Goal: Task Accomplishment & Management: Use online tool/utility

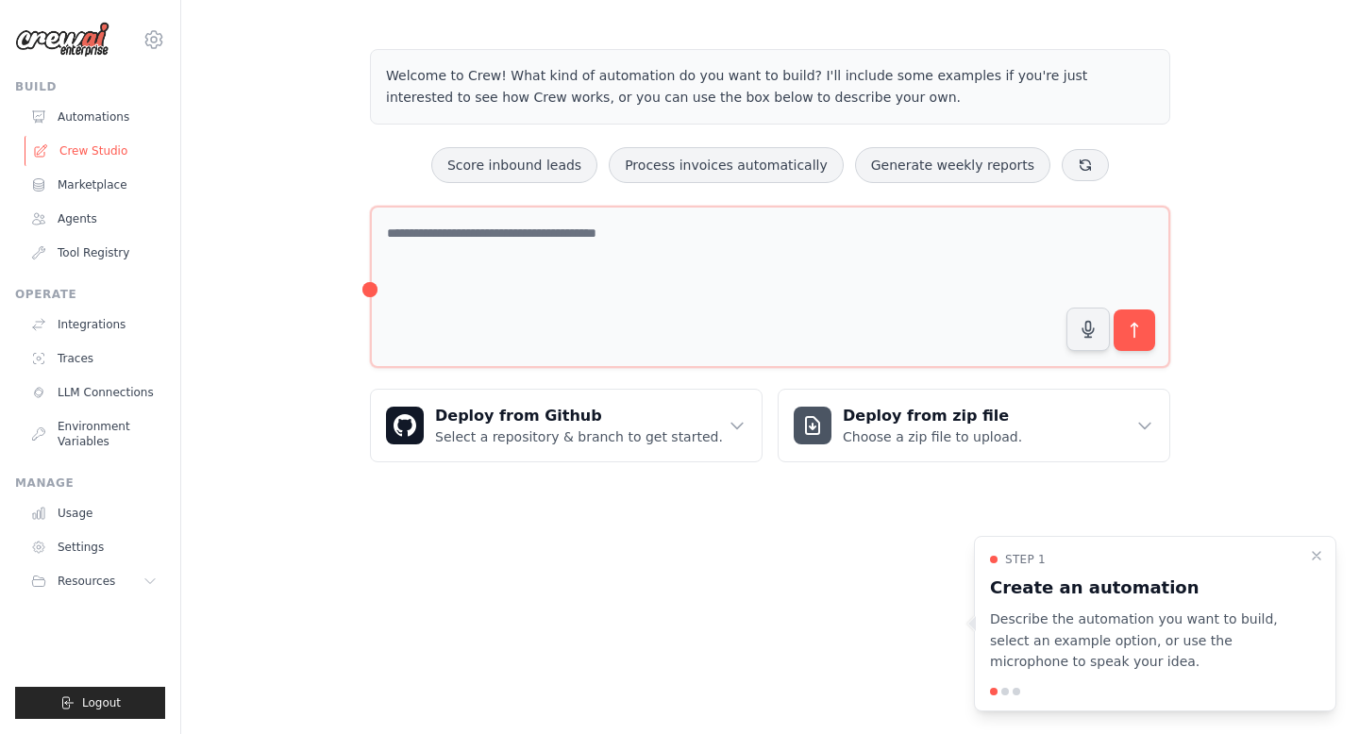
click at [89, 150] on link "Crew Studio" at bounding box center [96, 151] width 143 height 30
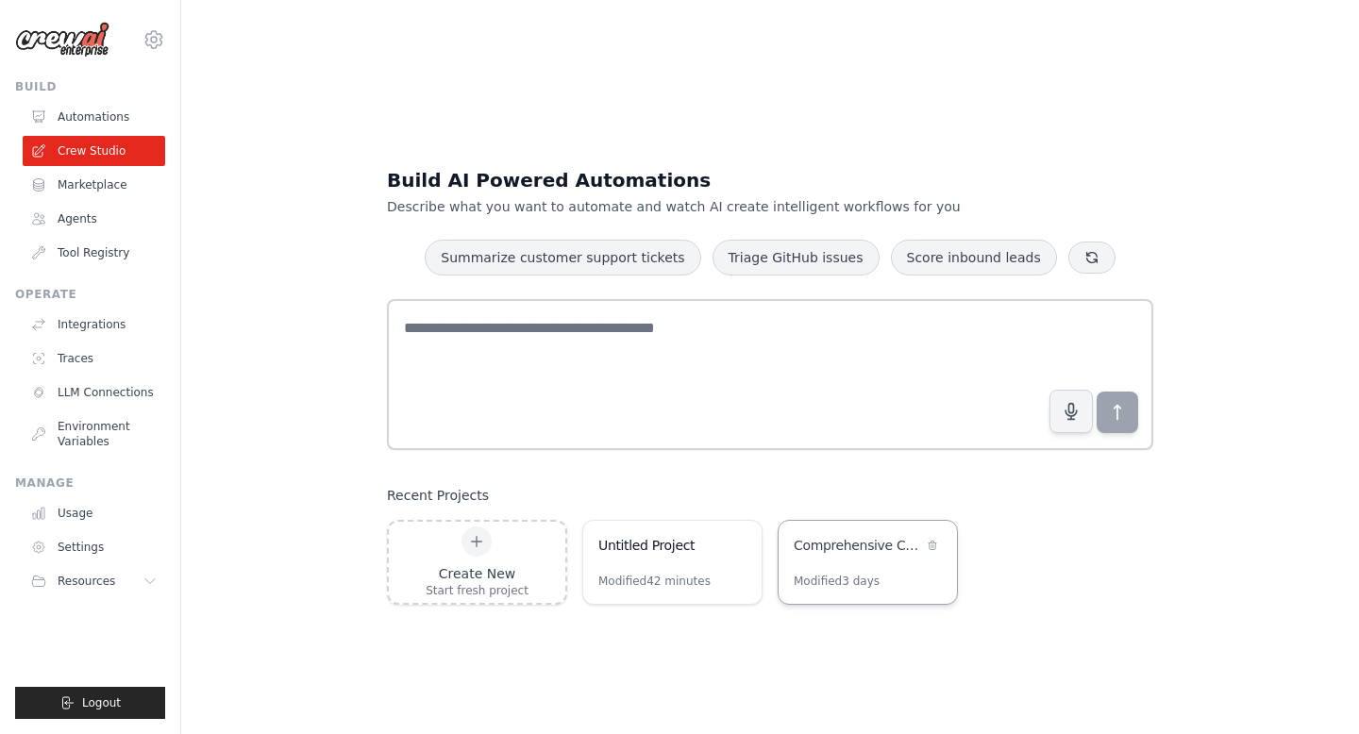
click at [820, 572] on div "Comprehensive Car Finder with Links & Documentation" at bounding box center [868, 547] width 178 height 53
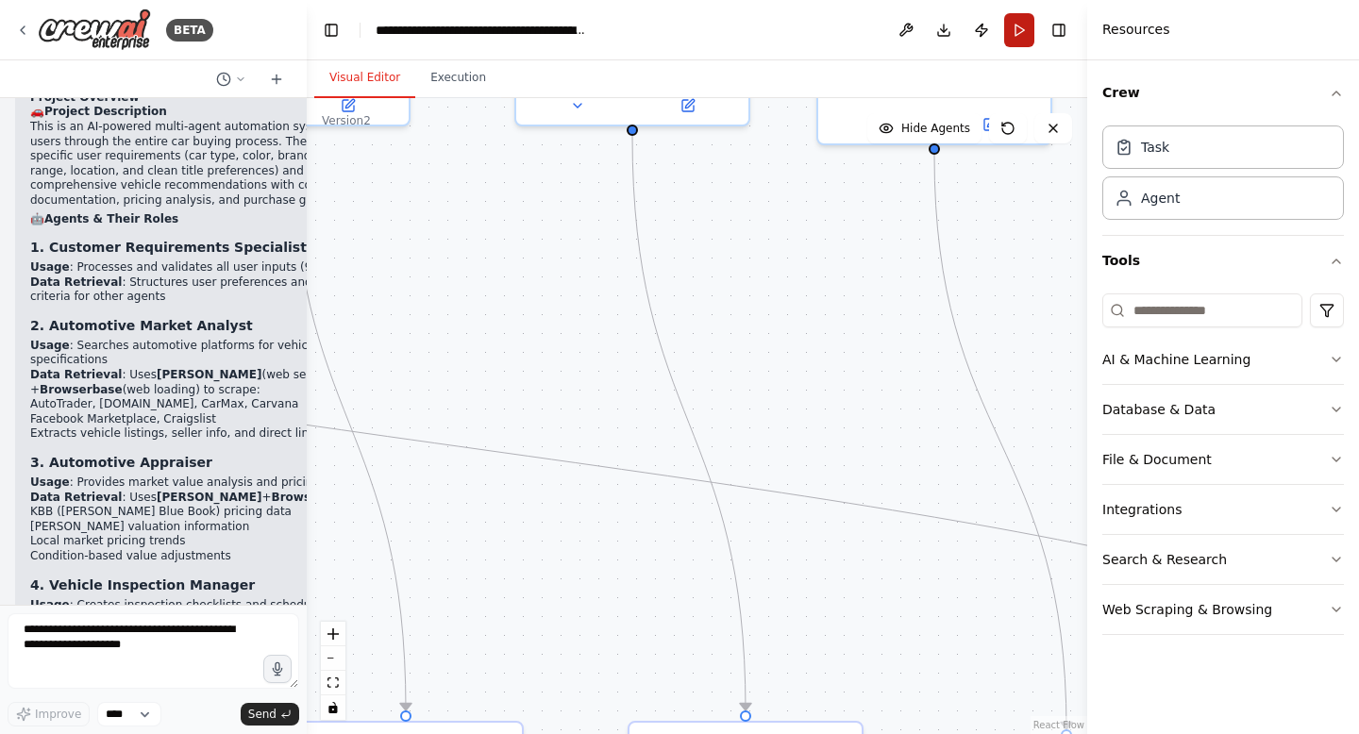
scroll to position [25719, 0]
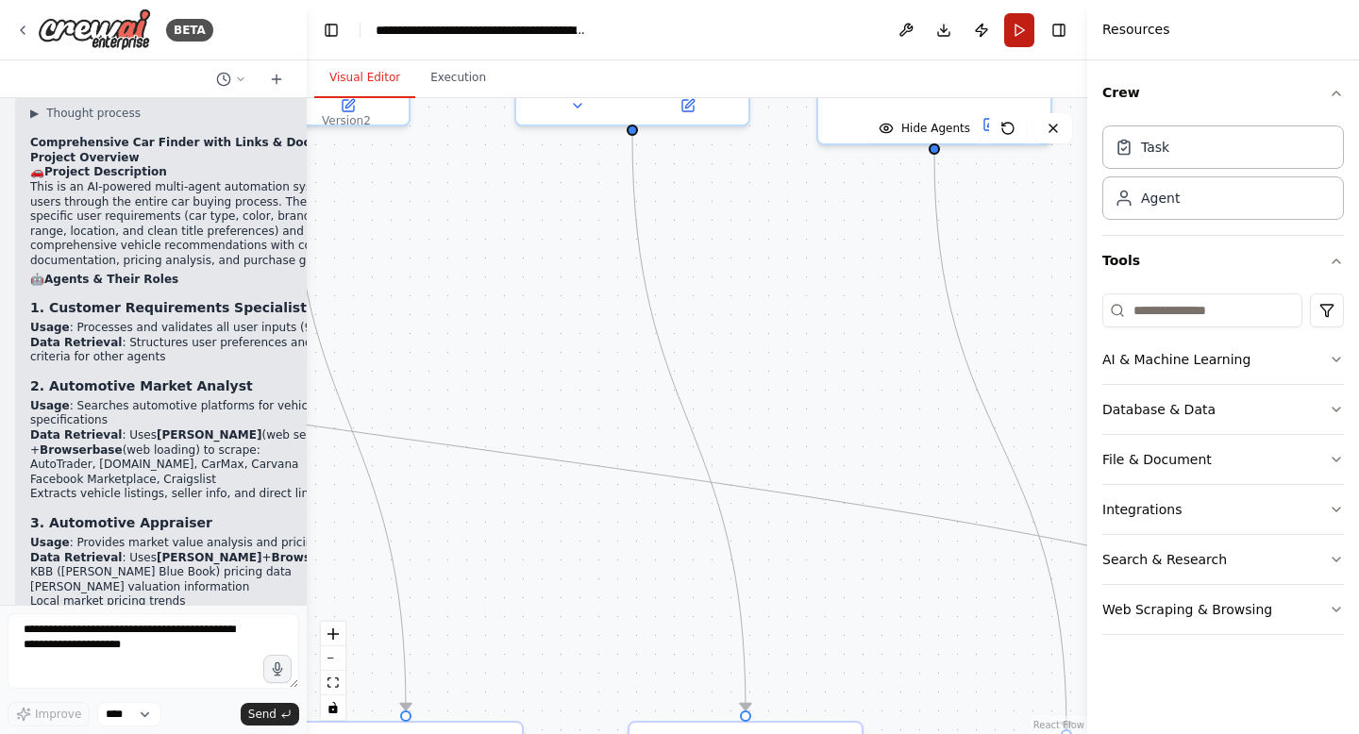
click at [1012, 25] on button "Run" at bounding box center [1019, 30] width 30 height 34
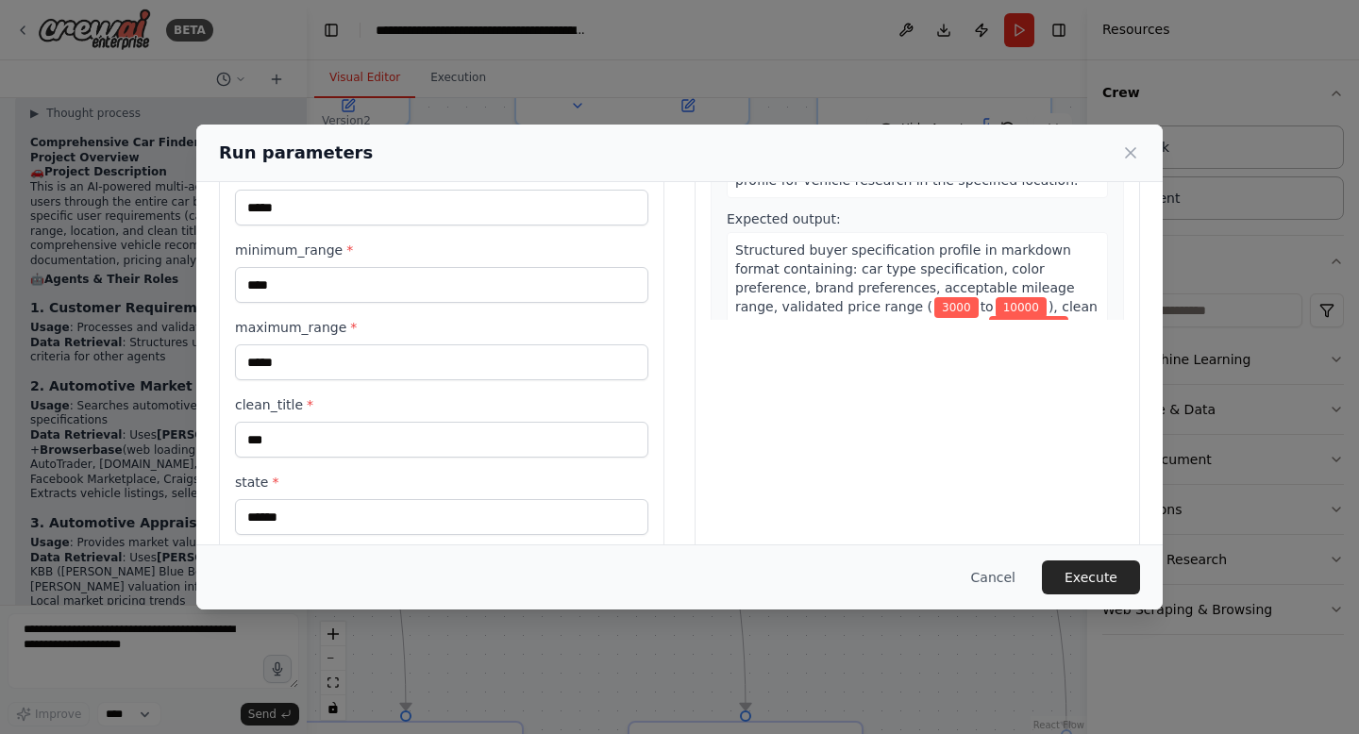
scroll to position [423, 0]
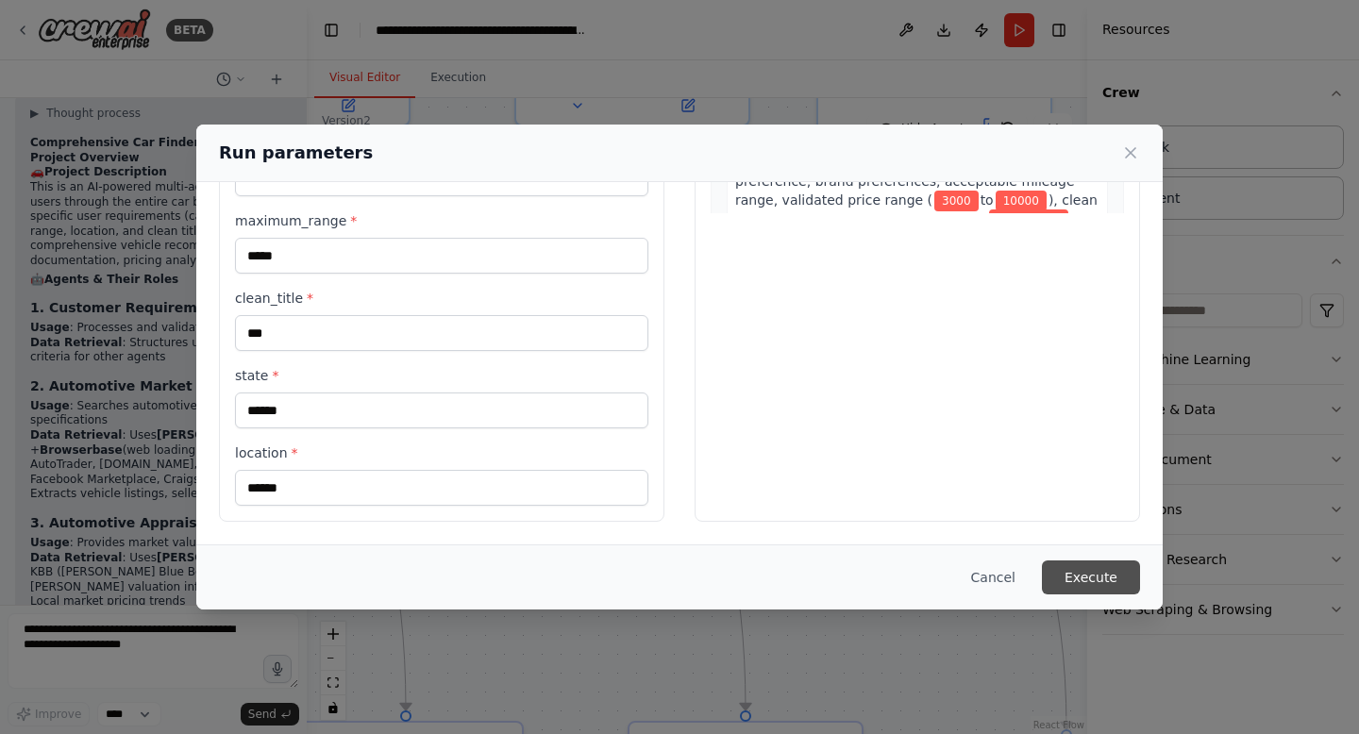
click at [1107, 571] on button "Execute" at bounding box center [1091, 578] width 98 height 34
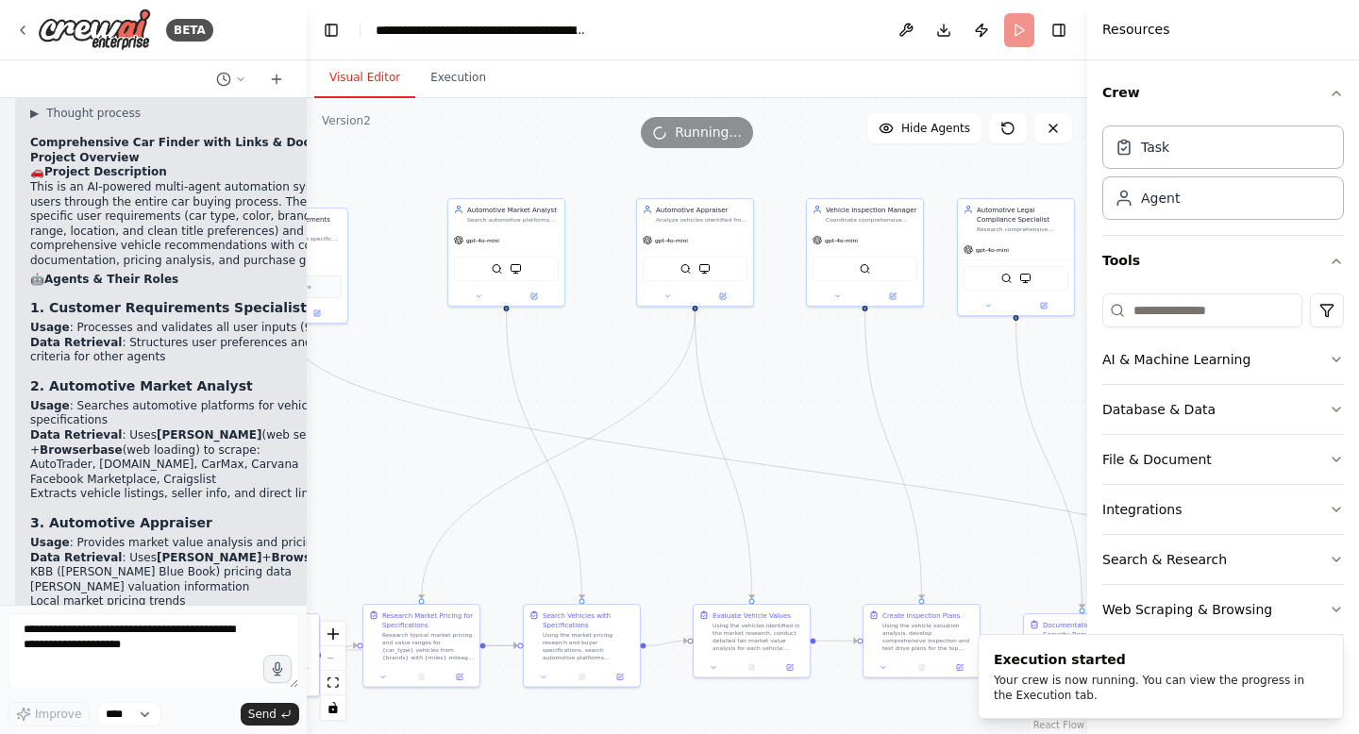
drag, startPoint x: 553, startPoint y: 293, endPoint x: 809, endPoint y: 377, distance: 269.2
click at [811, 377] on div ".deletable-edge-delete-btn { width: 20px; height: 20px; border: 0px solid #ffff…" at bounding box center [697, 416] width 780 height 636
click at [1065, 30] on button "Toggle Right Sidebar" at bounding box center [1059, 30] width 26 height 26
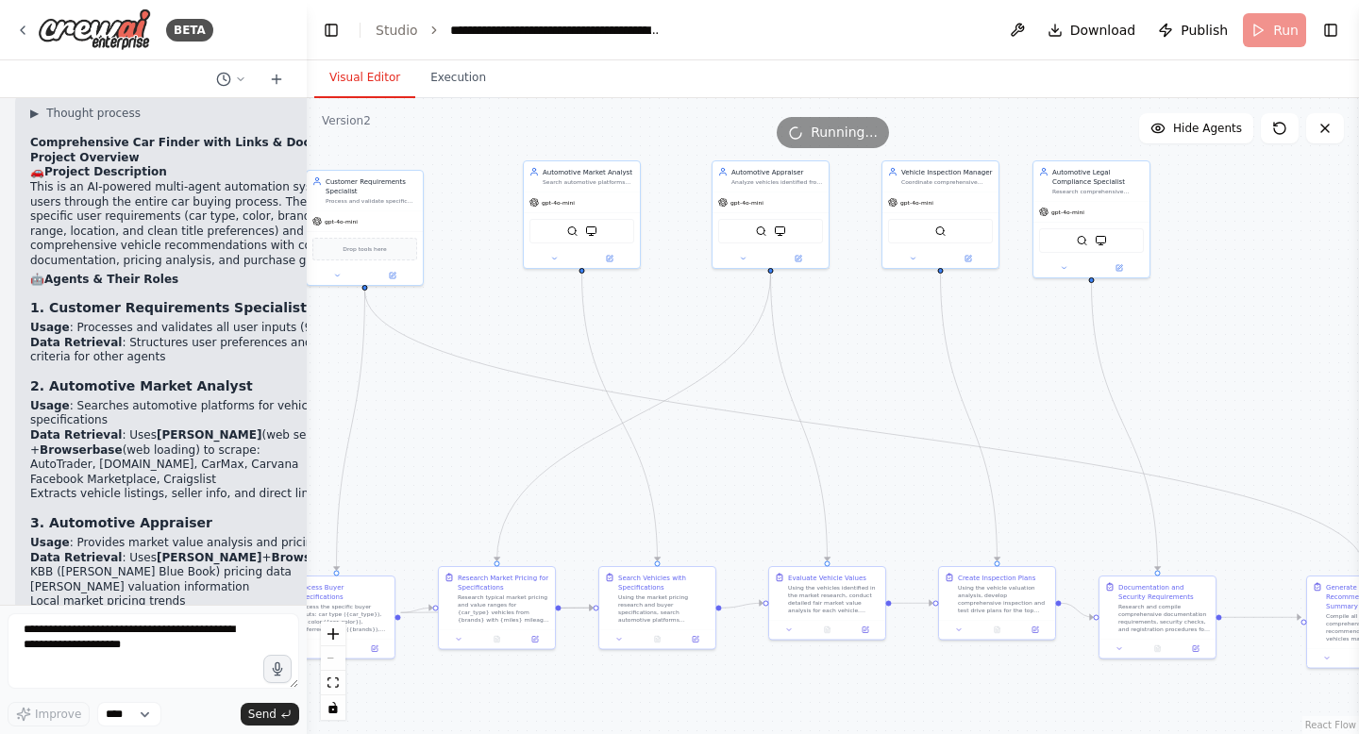
drag, startPoint x: 609, startPoint y: 499, endPoint x: 685, endPoint y: 463, distance: 84.4
click at [686, 463] on div ".deletable-edge-delete-btn { width: 20px; height: 20px; border: 0px solid #ffff…" at bounding box center [833, 416] width 1052 height 636
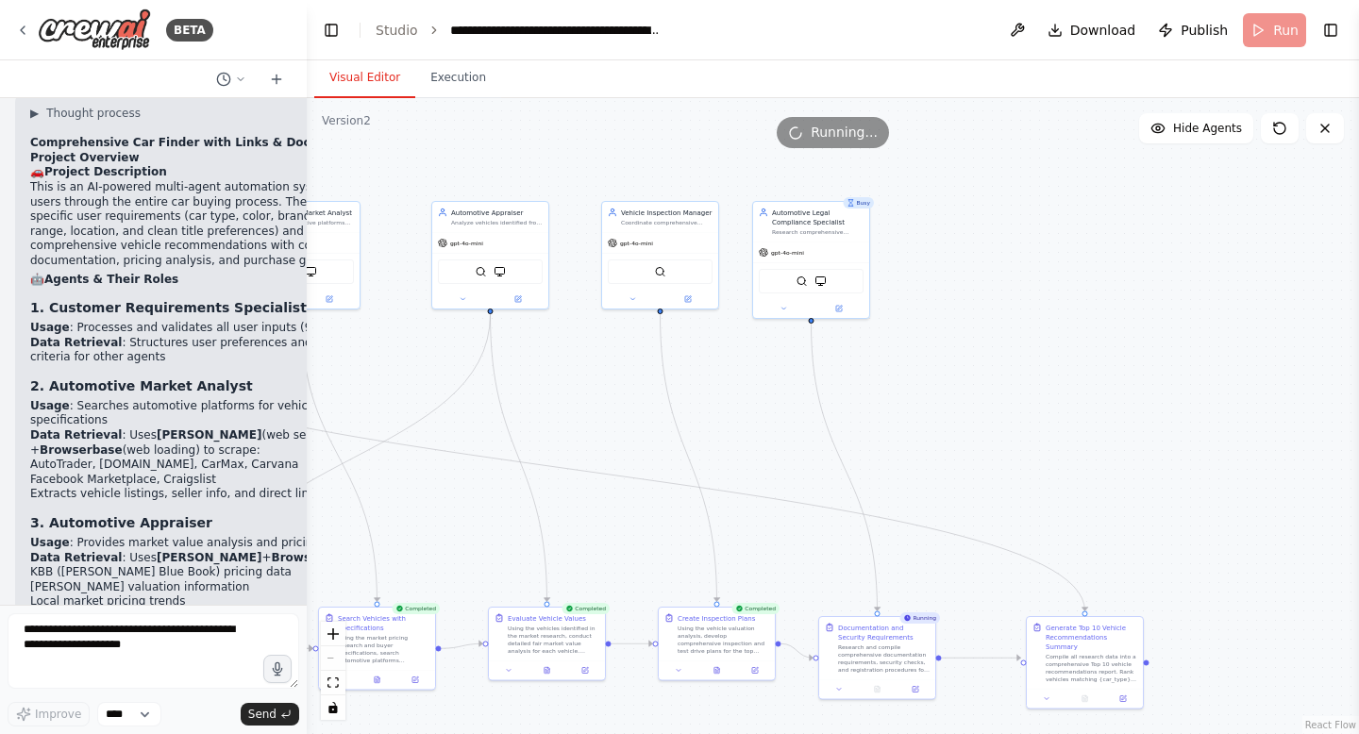
drag, startPoint x: 860, startPoint y: 453, endPoint x: 581, endPoint y: 493, distance: 281.2
click at [581, 493] on div ".deletable-edge-delete-btn { width: 20px; height: 20px; border: 0px solid #ffff…" at bounding box center [833, 416] width 1052 height 636
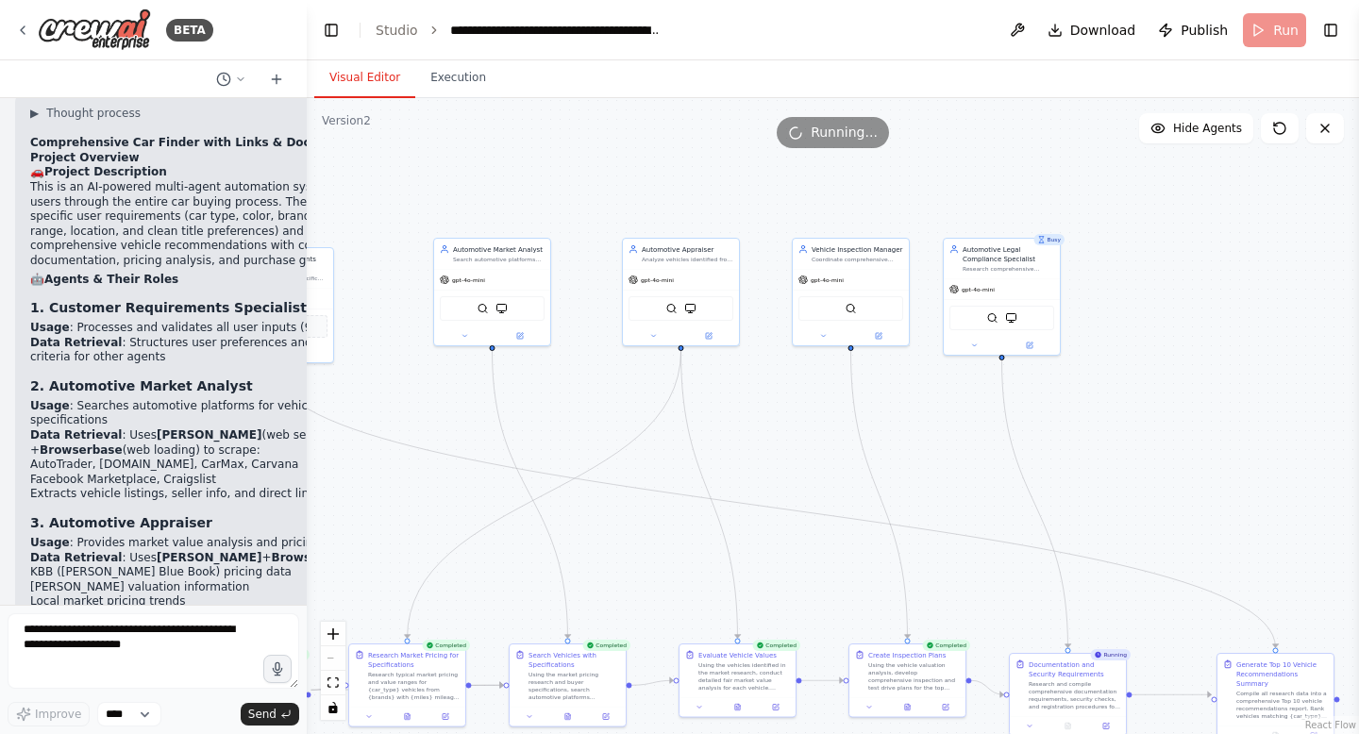
drag, startPoint x: 574, startPoint y: 416, endPoint x: 940, endPoint y: 413, distance: 366.2
click at [938, 415] on div ".deletable-edge-delete-btn { width: 20px; height: 20px; border: 0px solid #ffff…" at bounding box center [833, 416] width 1052 height 636
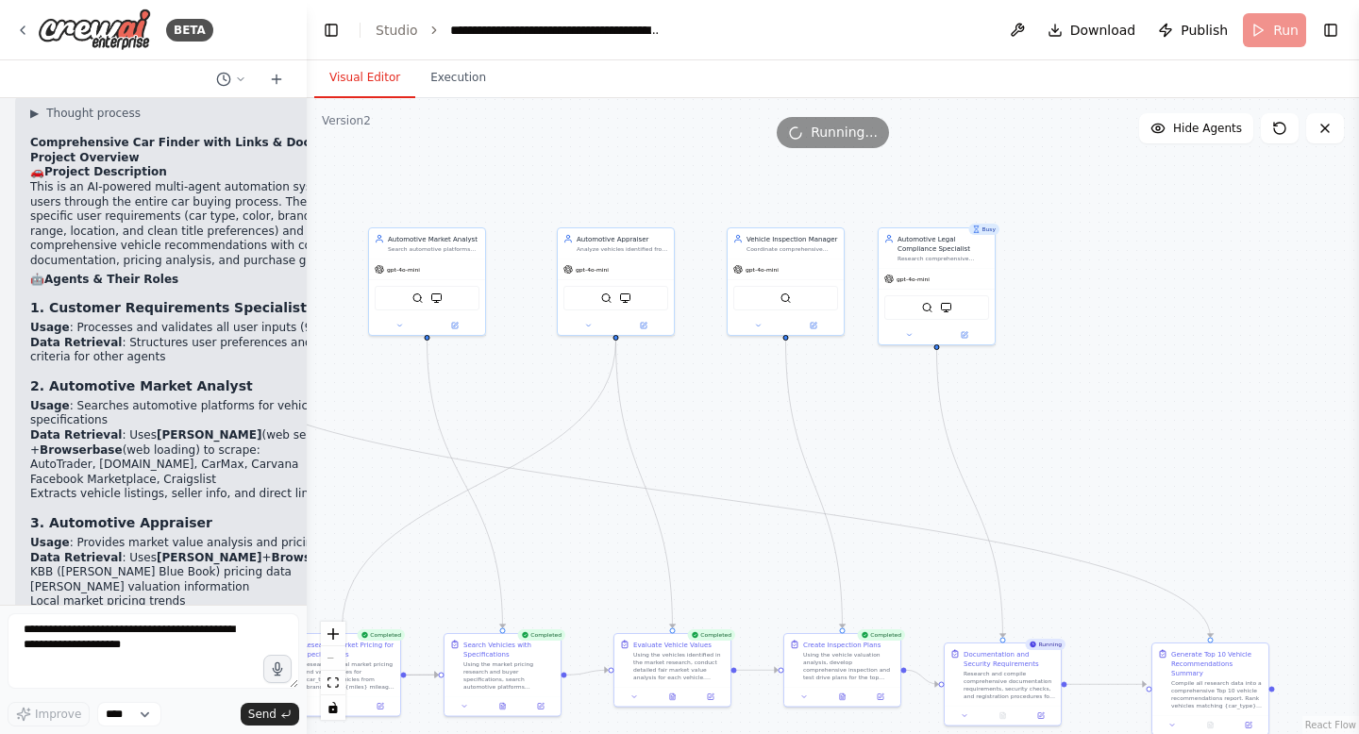
drag, startPoint x: 564, startPoint y: 495, endPoint x: 311, endPoint y: 461, distance: 255.2
click at [311, 463] on div ".deletable-edge-delete-btn { width: 20px; height: 20px; border: 0px solid #ffff…" at bounding box center [833, 416] width 1052 height 636
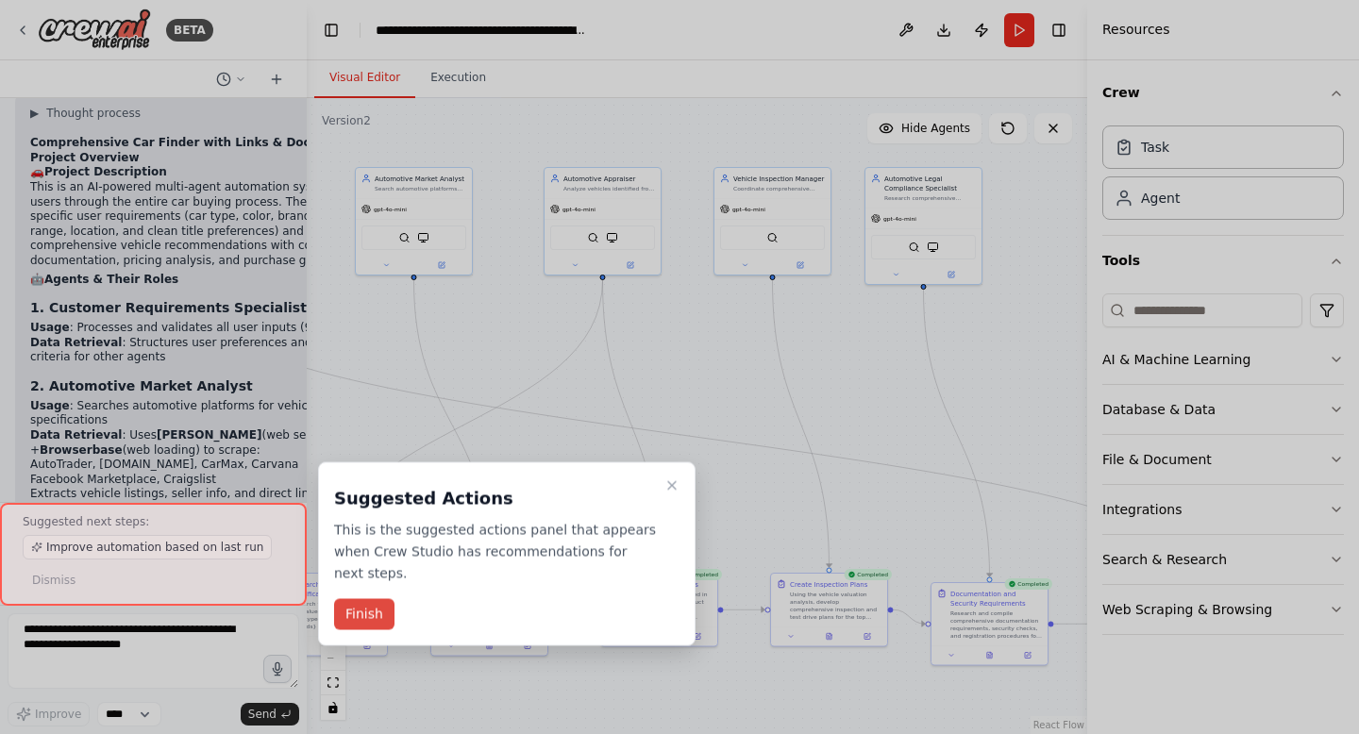
click at [354, 611] on button "Finish" at bounding box center [364, 614] width 60 height 31
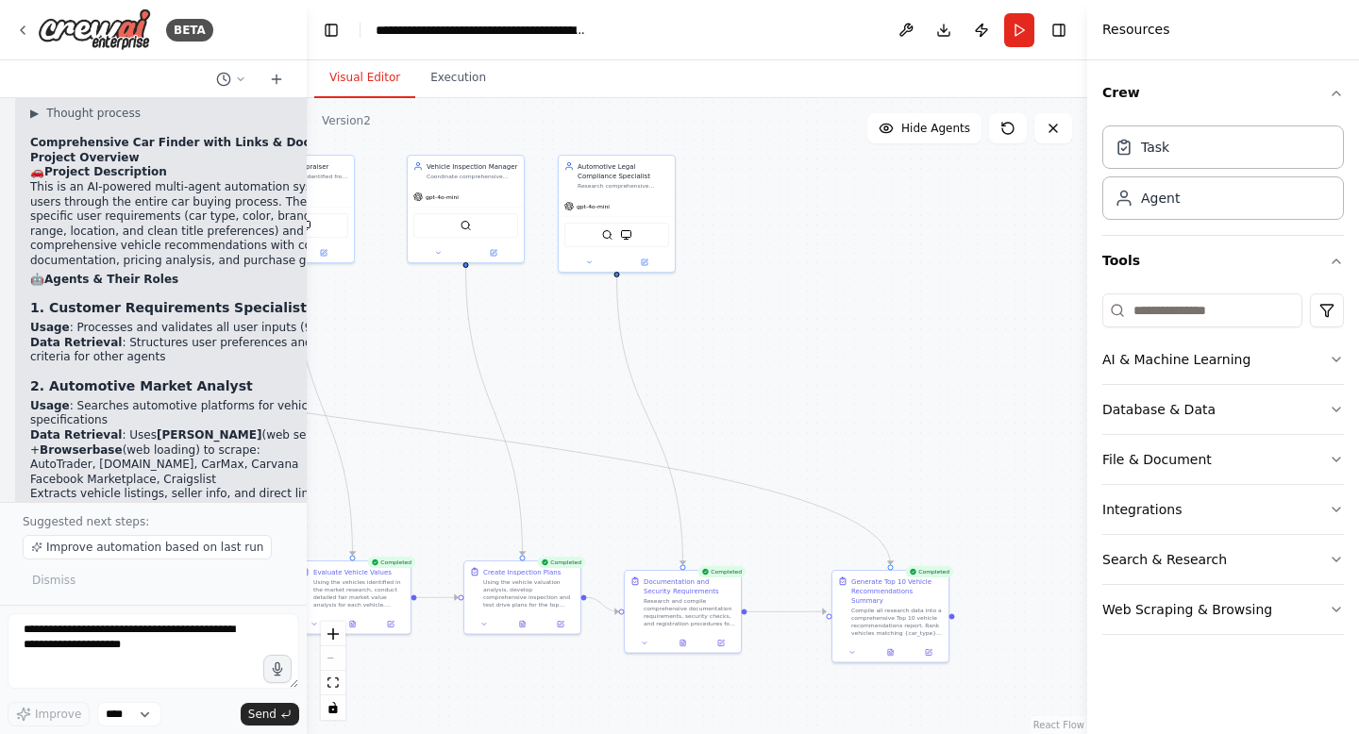
drag, startPoint x: 872, startPoint y: 394, endPoint x: 563, endPoint y: 381, distance: 308.8
click at [564, 381] on div ".deletable-edge-delete-btn { width: 20px; height: 20px; border: 0px solid #ffff…" at bounding box center [697, 416] width 780 height 636
click at [1040, 41] on header "**********" at bounding box center [697, 30] width 780 height 60
click at [1055, 32] on button "Toggle Right Sidebar" at bounding box center [1059, 30] width 26 height 26
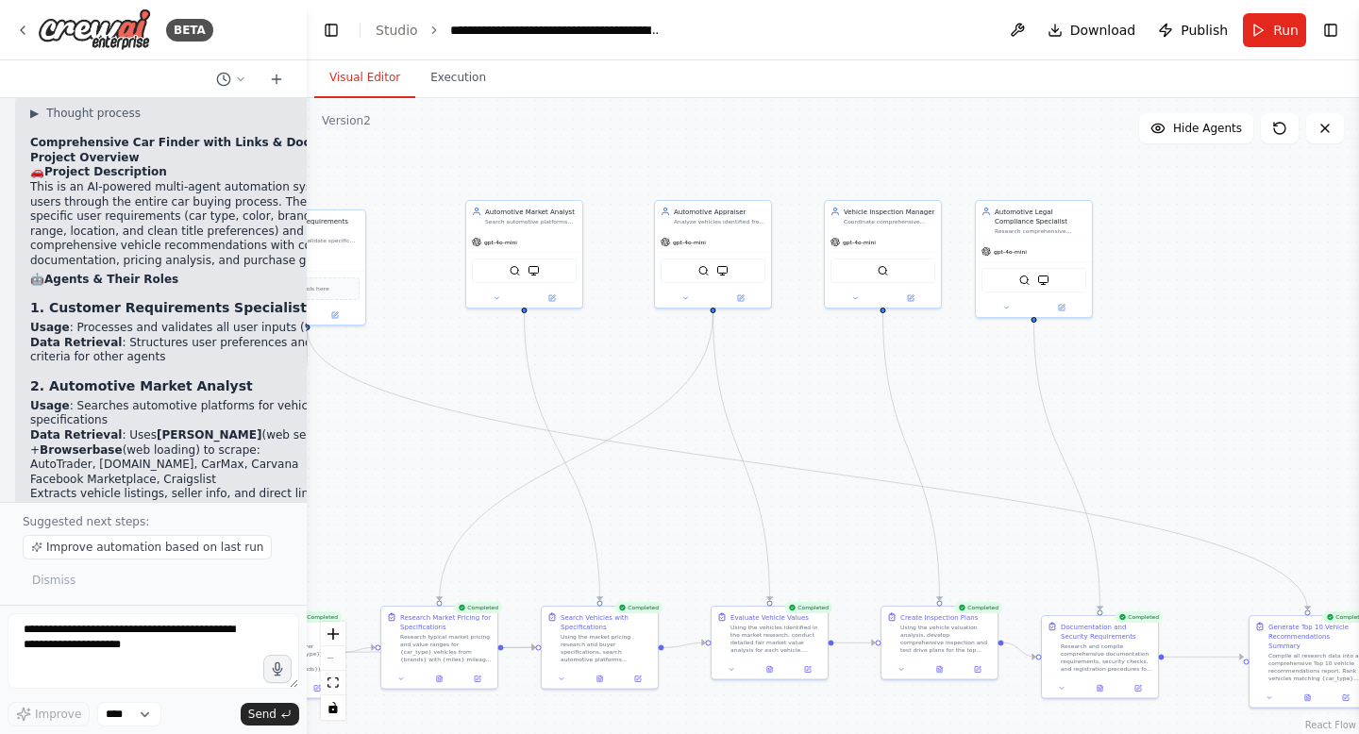
drag, startPoint x: 558, startPoint y: 394, endPoint x: 976, endPoint y: 437, distance: 420.3
click at [976, 438] on div ".deletable-edge-delete-btn { width: 20px; height: 20px; border: 0px solid #ffff…" at bounding box center [833, 416] width 1052 height 636
drag, startPoint x: 433, startPoint y: 402, endPoint x: 708, endPoint y: 359, distance: 278.0
click at [708, 359] on div ".deletable-edge-delete-btn { width: 20px; height: 20px; border: 0px solid #ffff…" at bounding box center [833, 416] width 1052 height 636
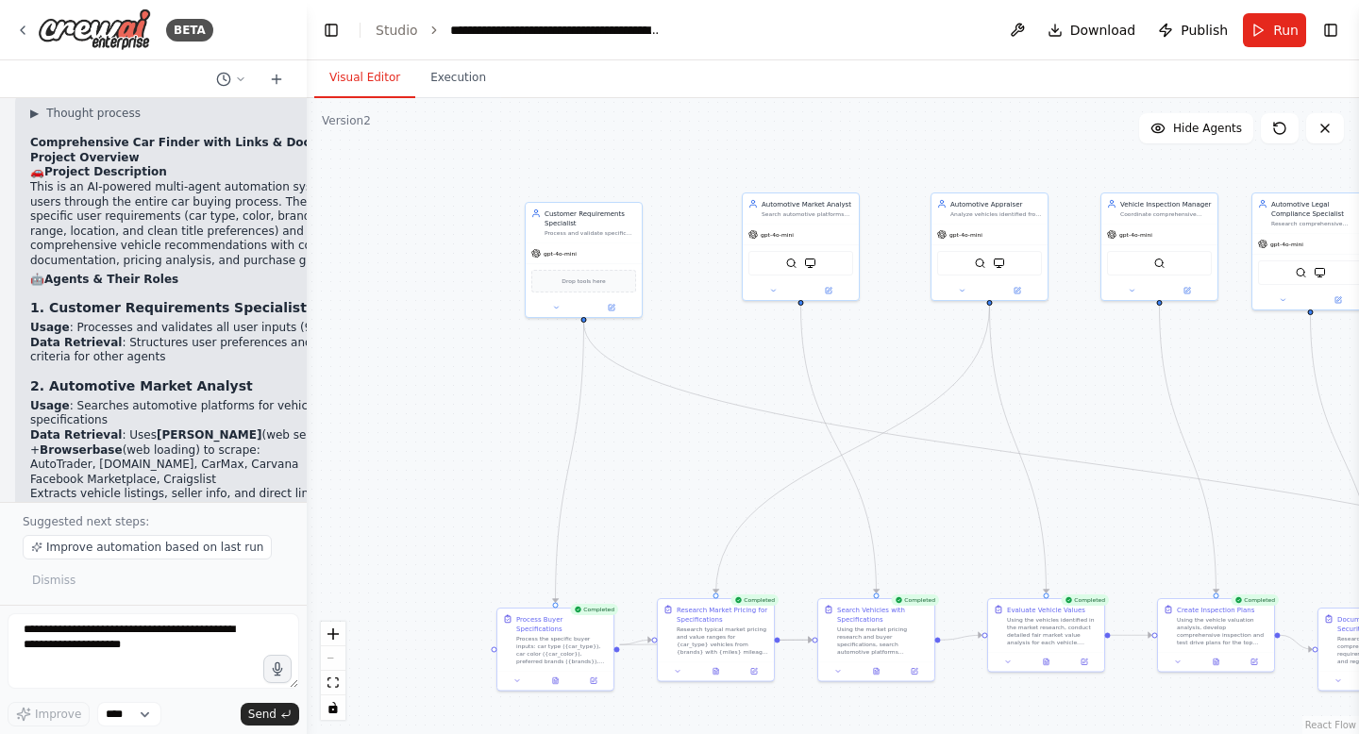
drag, startPoint x: 770, startPoint y: 388, endPoint x: 837, endPoint y: 401, distance: 68.3
click at [837, 401] on div ".deletable-edge-delete-btn { width: 20px; height: 20px; border: 0px solid #ffff…" at bounding box center [833, 416] width 1052 height 636
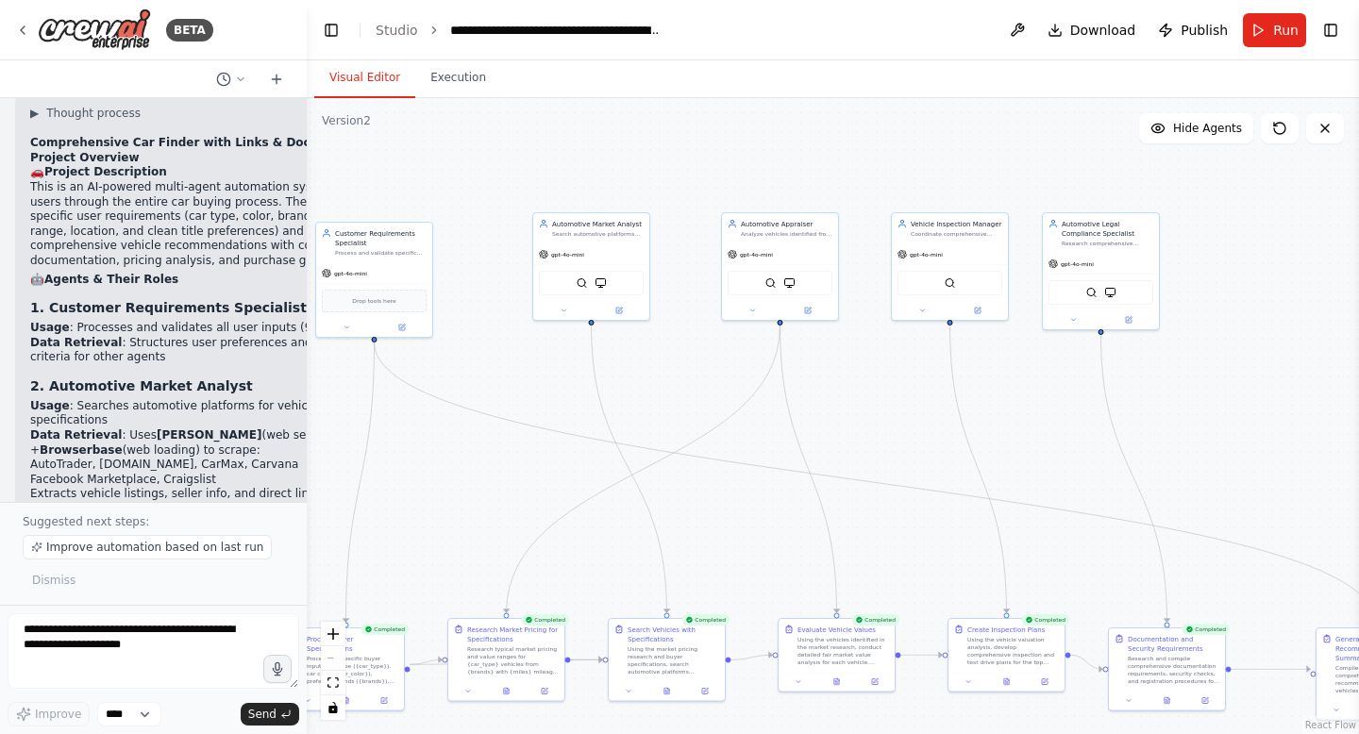
click at [1192, 22] on span "Publish" at bounding box center [1204, 30] width 47 height 19
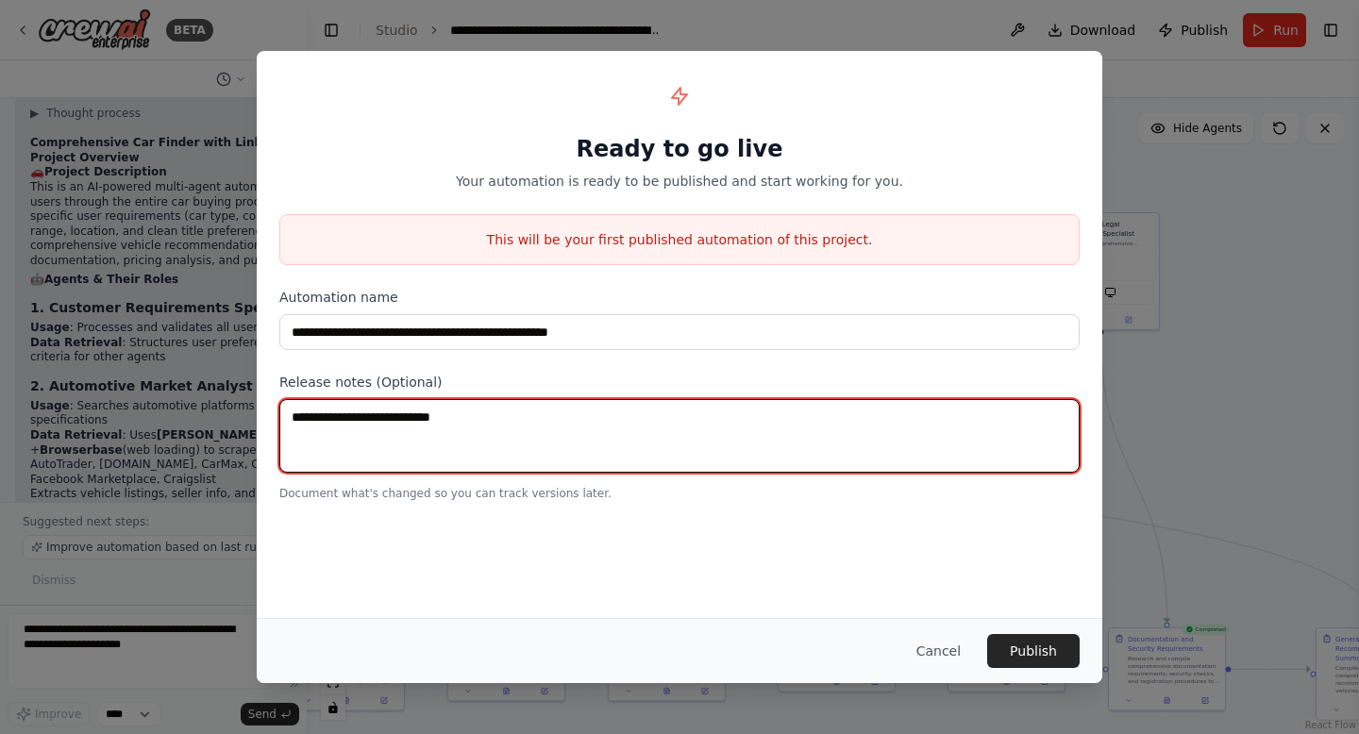
click at [434, 432] on textarea at bounding box center [679, 436] width 800 height 74
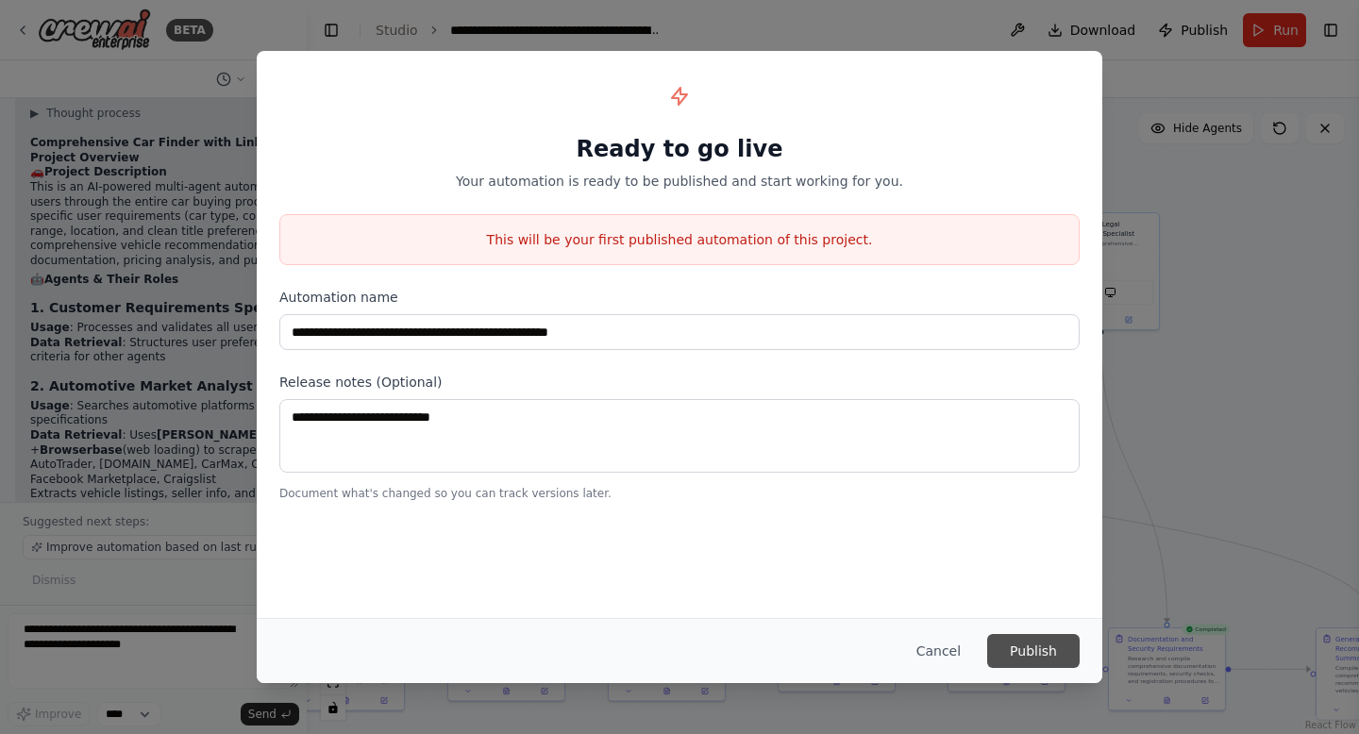
click at [1041, 656] on button "Publish" at bounding box center [1033, 651] width 92 height 34
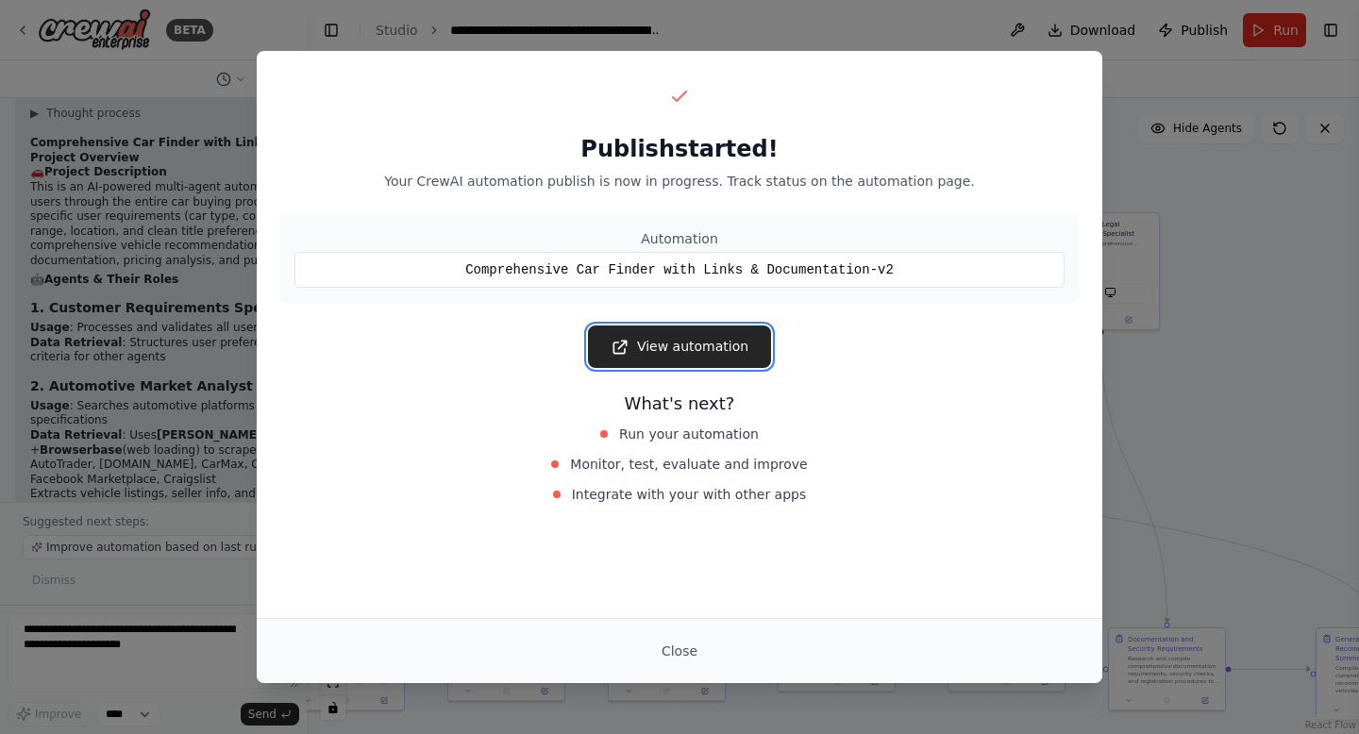
click at [689, 354] on link "View automation" at bounding box center [679, 347] width 183 height 42
click at [679, 659] on button "Close" at bounding box center [679, 651] width 66 height 34
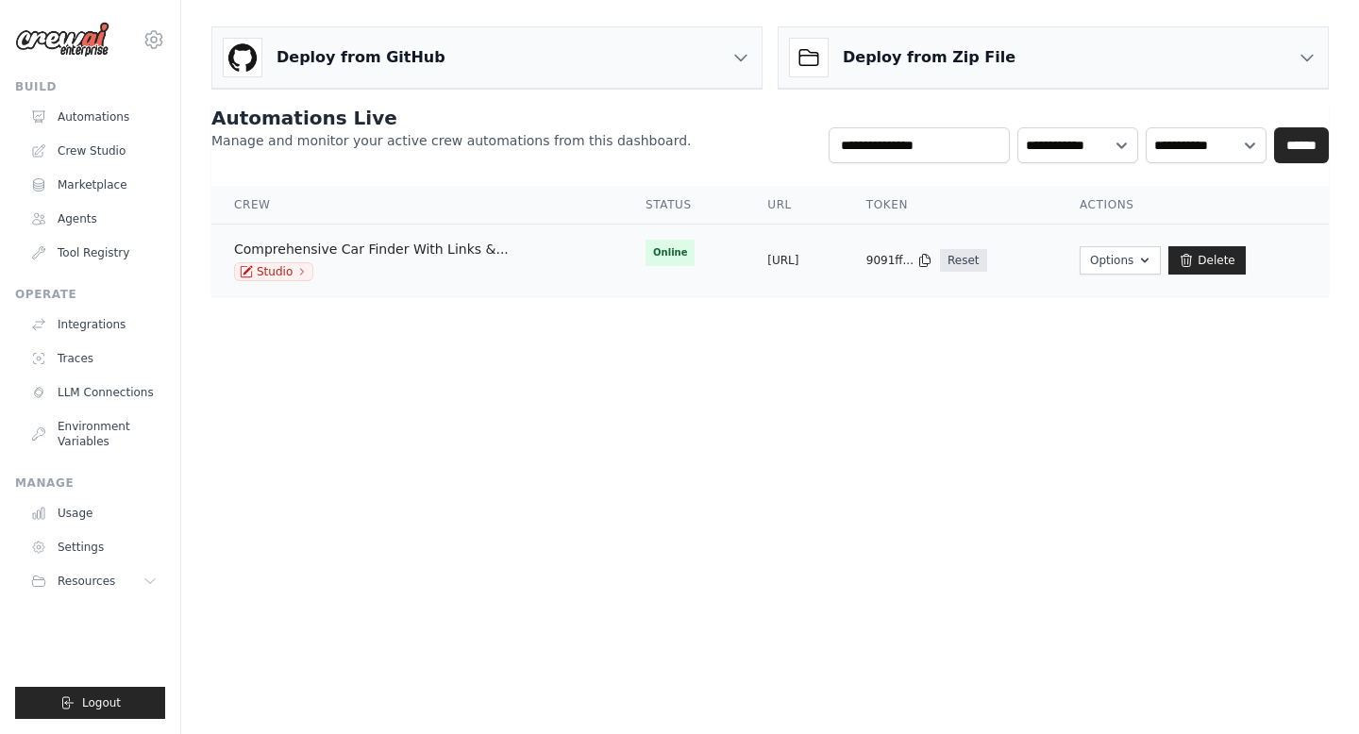
click at [320, 253] on link "Comprehensive Car Finder With Links &..." at bounding box center [371, 249] width 275 height 15
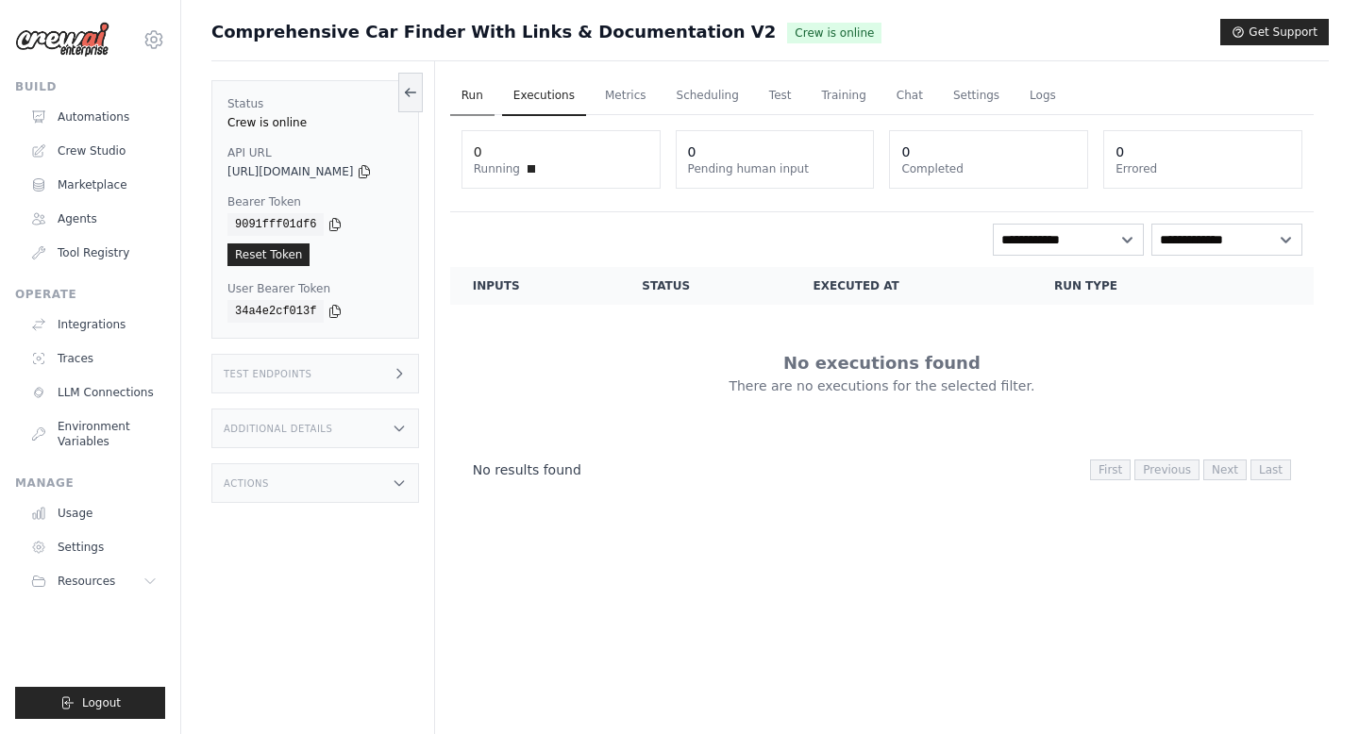
click at [488, 97] on link "Run" at bounding box center [472, 96] width 44 height 40
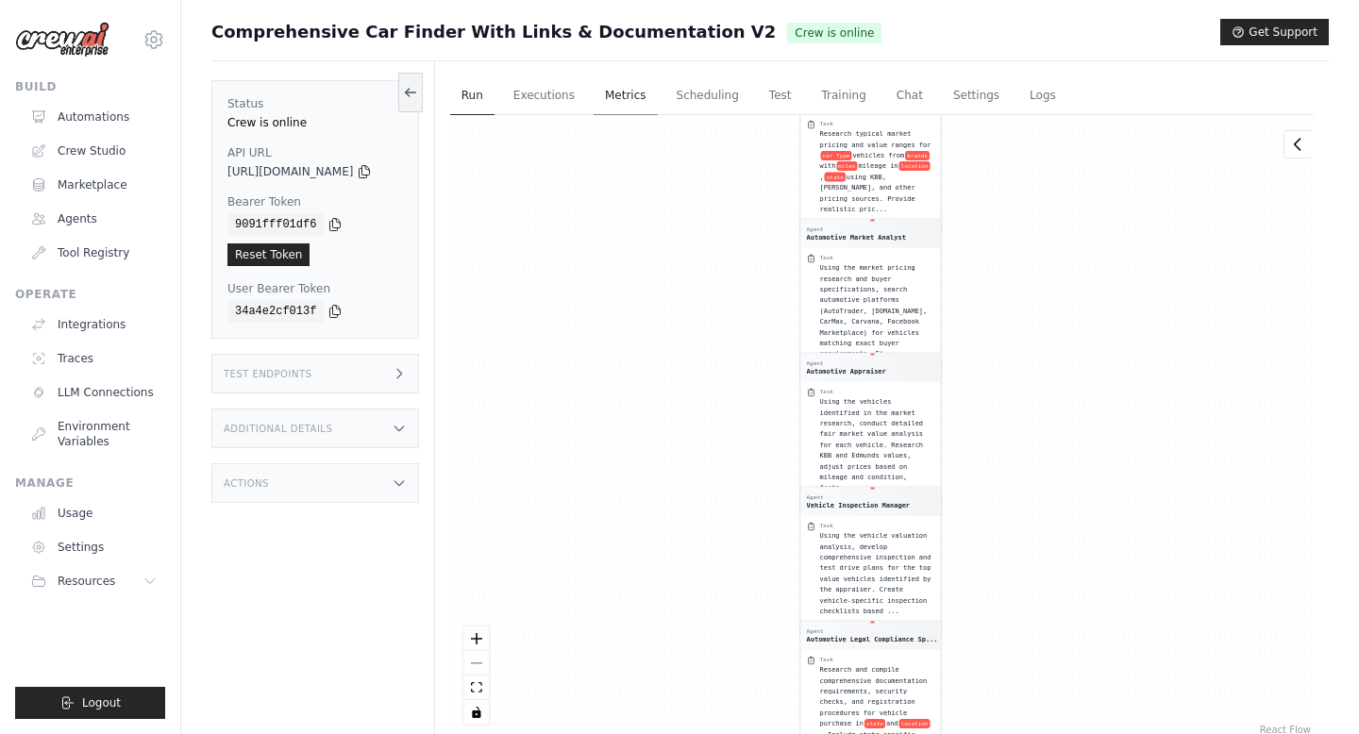
click at [631, 83] on link "Metrics" at bounding box center [626, 96] width 64 height 40
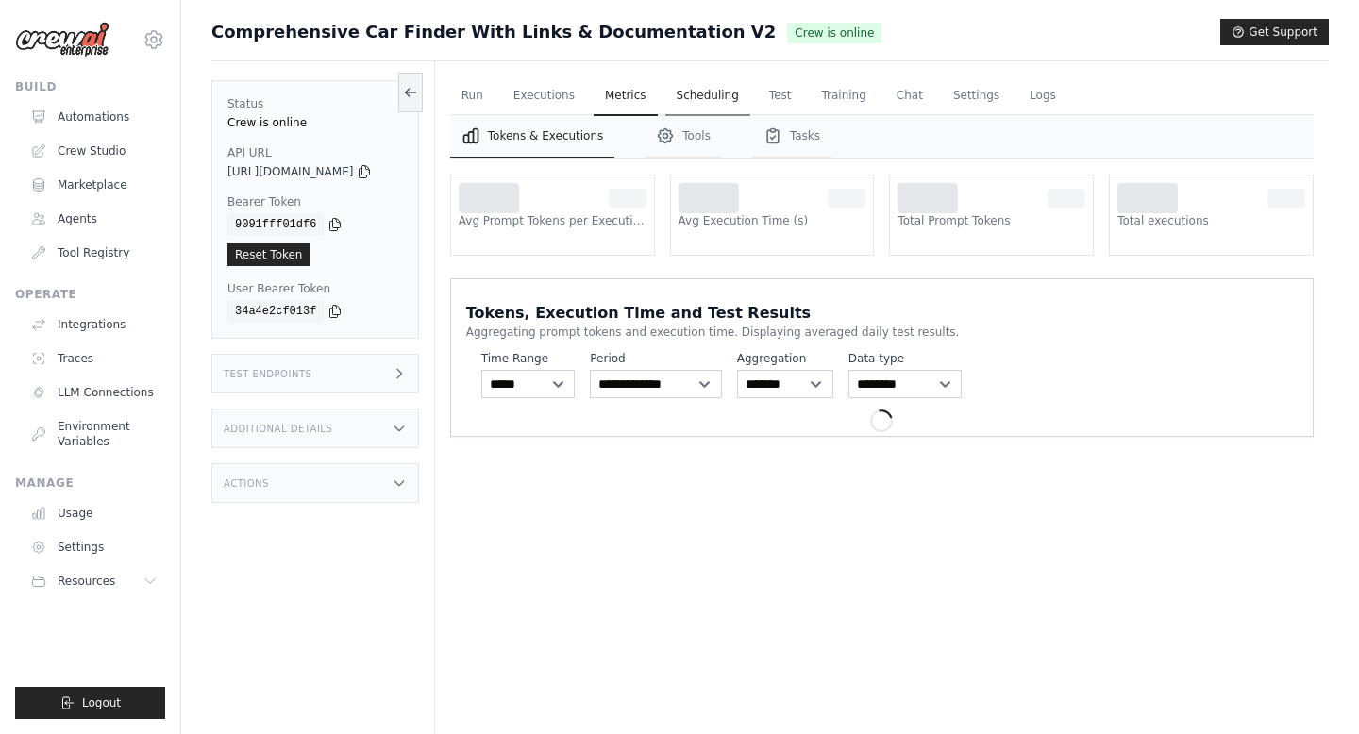
click at [719, 87] on link "Scheduling" at bounding box center [707, 96] width 85 height 40
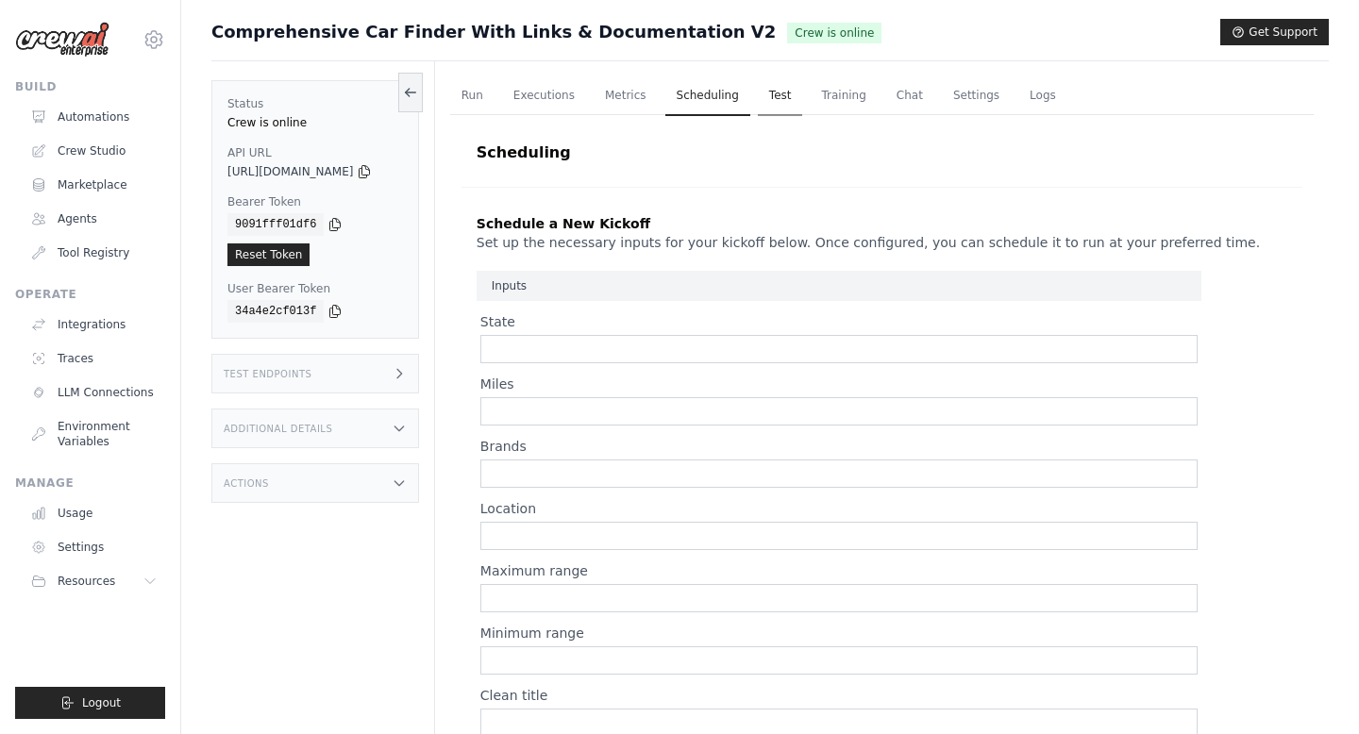
click at [760, 95] on link "Test" at bounding box center [780, 96] width 45 height 40
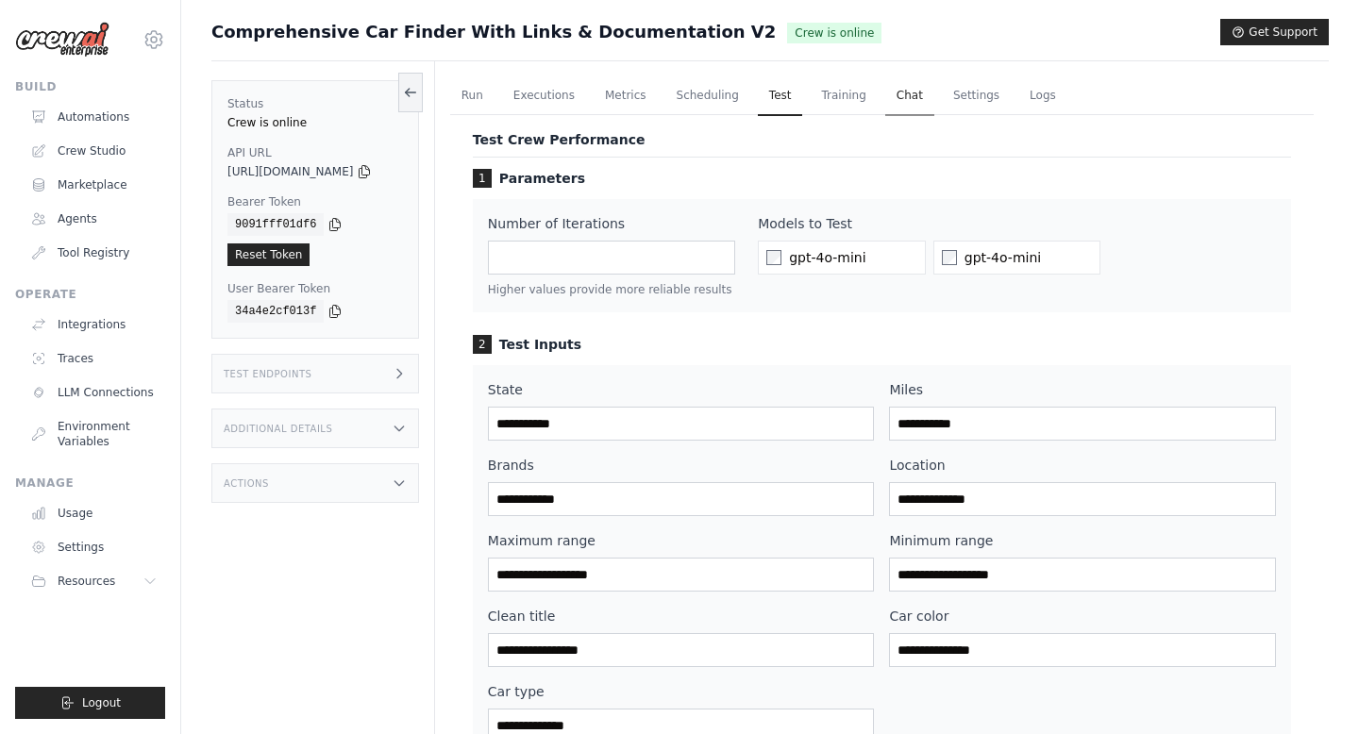
click at [885, 93] on link "Chat" at bounding box center [909, 96] width 49 height 40
click at [119, 142] on link "Crew Studio" at bounding box center [96, 151] width 143 height 30
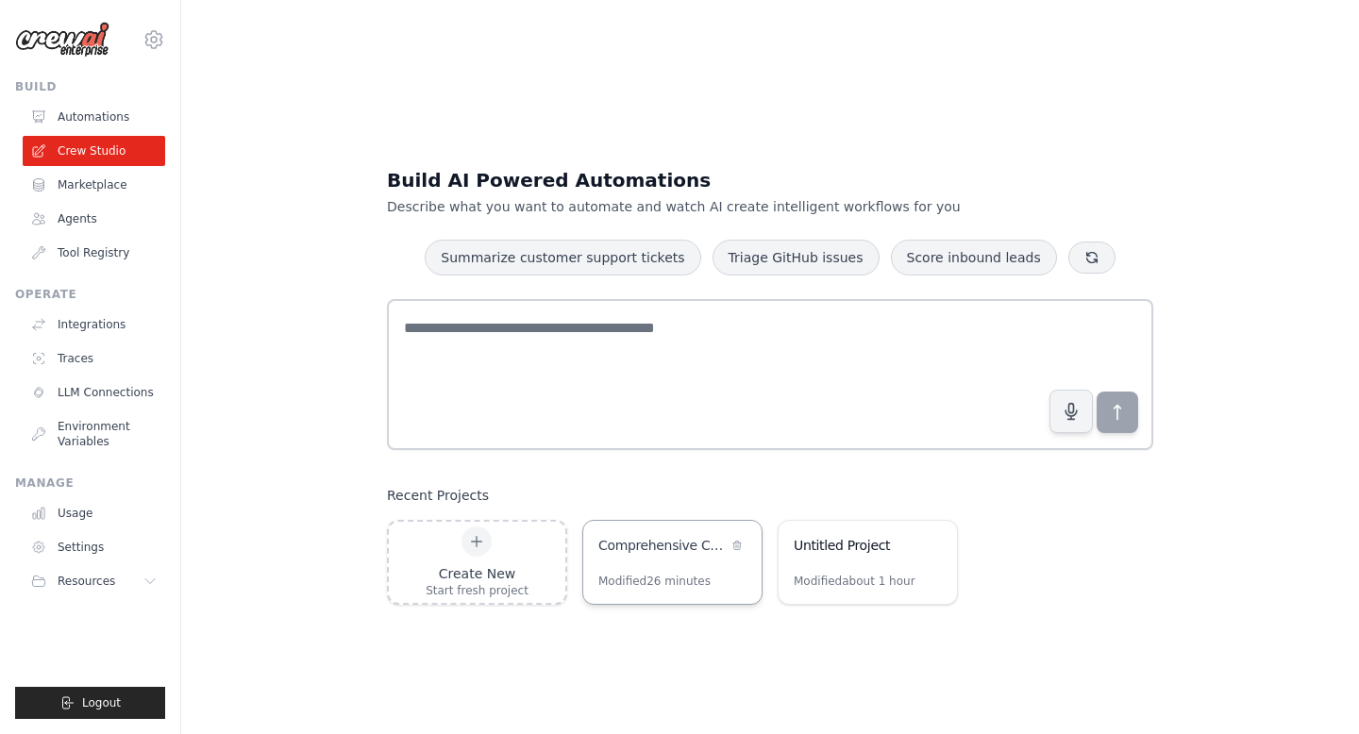
click at [660, 592] on div "Modified 26 minutes" at bounding box center [672, 589] width 178 height 30
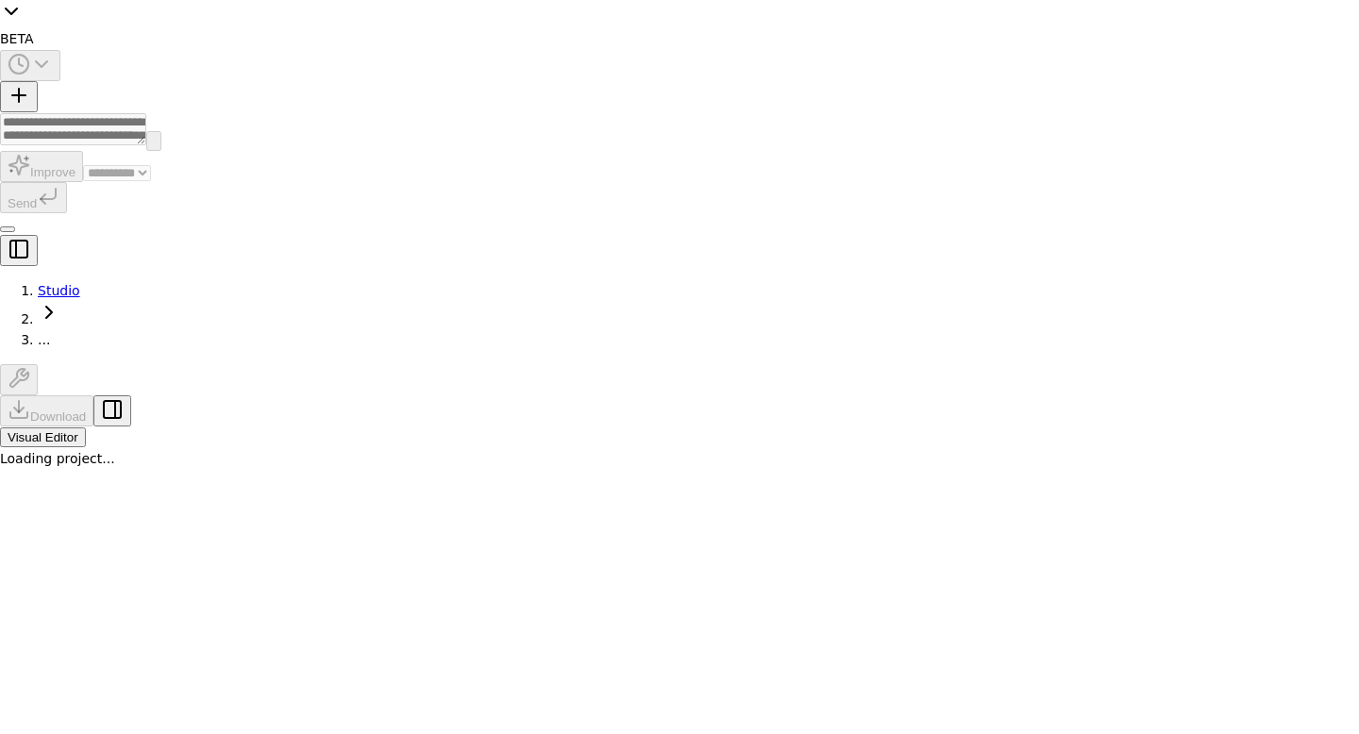
select select "****"
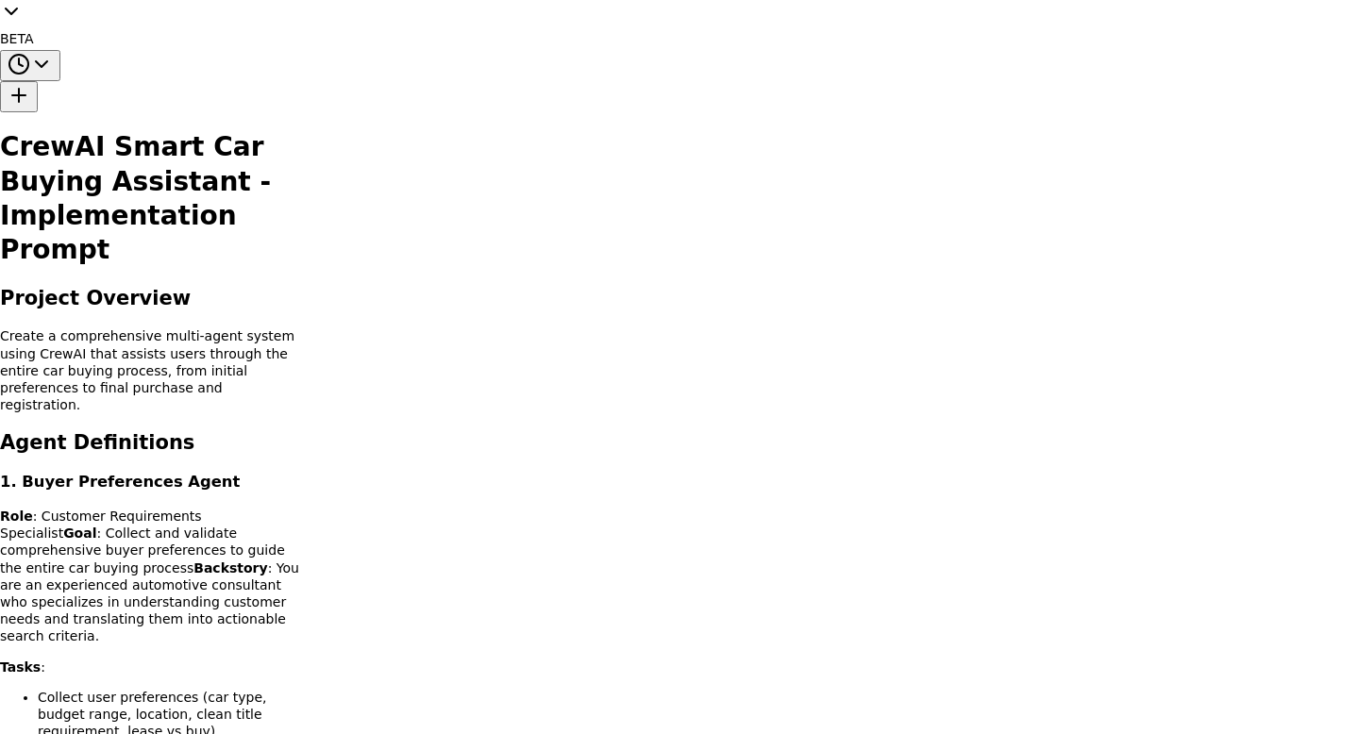
drag, startPoint x: 609, startPoint y: 422, endPoint x: 864, endPoint y: 355, distance: 264.4
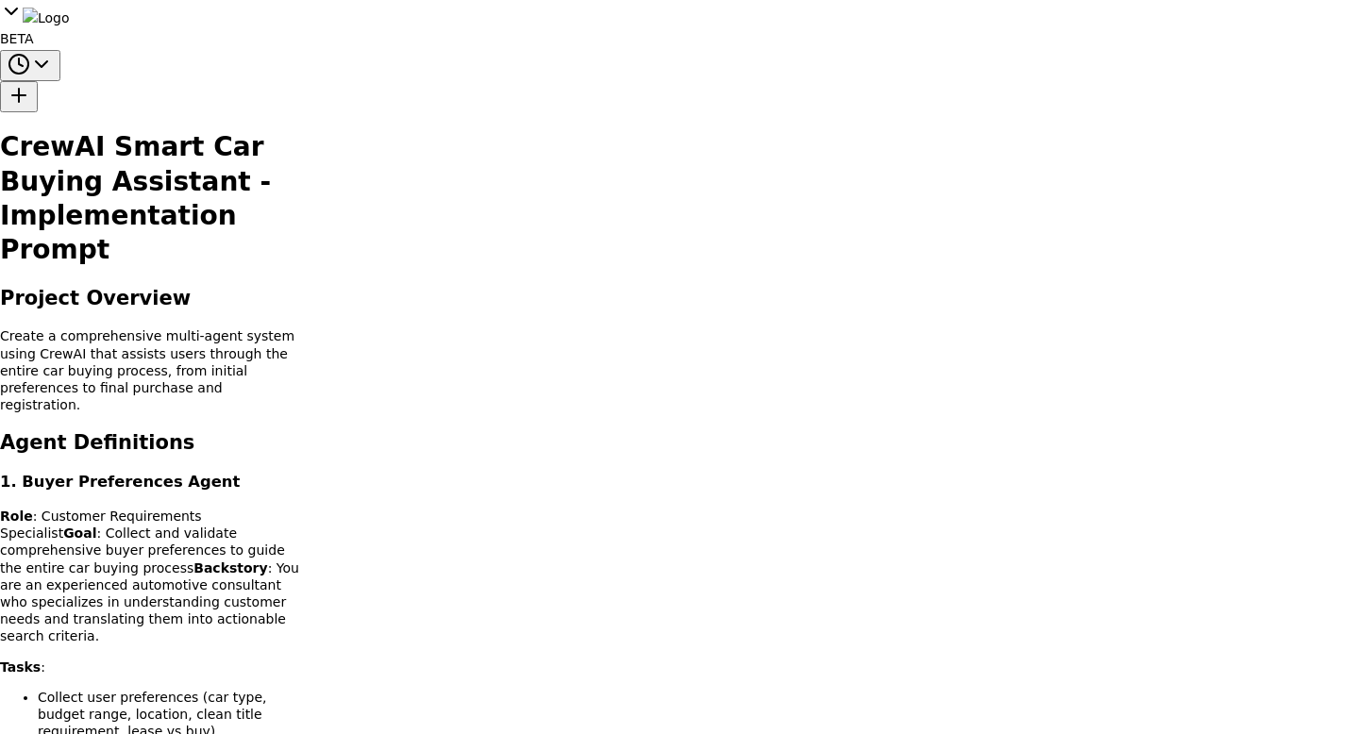
drag, startPoint x: 1056, startPoint y: 366, endPoint x: 647, endPoint y: 228, distance: 431.2
drag, startPoint x: 542, startPoint y: 229, endPoint x: 988, endPoint y: 355, distance: 463.7
